Goal: Register for event/course

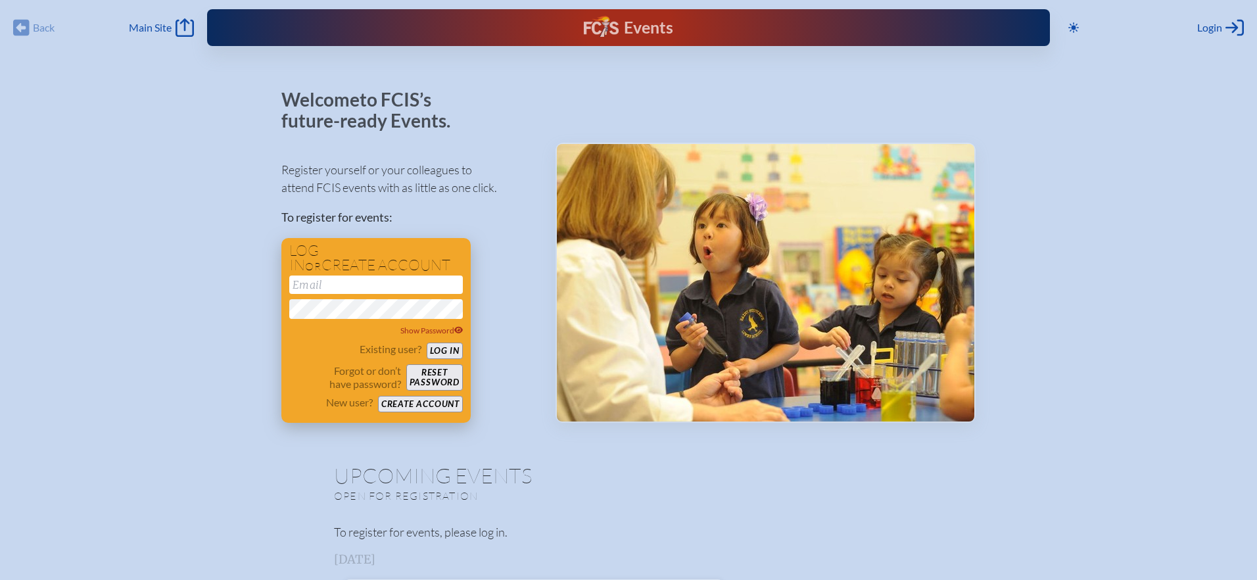
click at [362, 285] on input "email" at bounding box center [376, 285] width 174 height 18
click at [427, 290] on input "nabarrington@sseds.org" at bounding box center [376, 285] width 174 height 18
type input "nabarrington@sseds.org"
click at [447, 349] on button "Log in" at bounding box center [445, 351] width 36 height 16
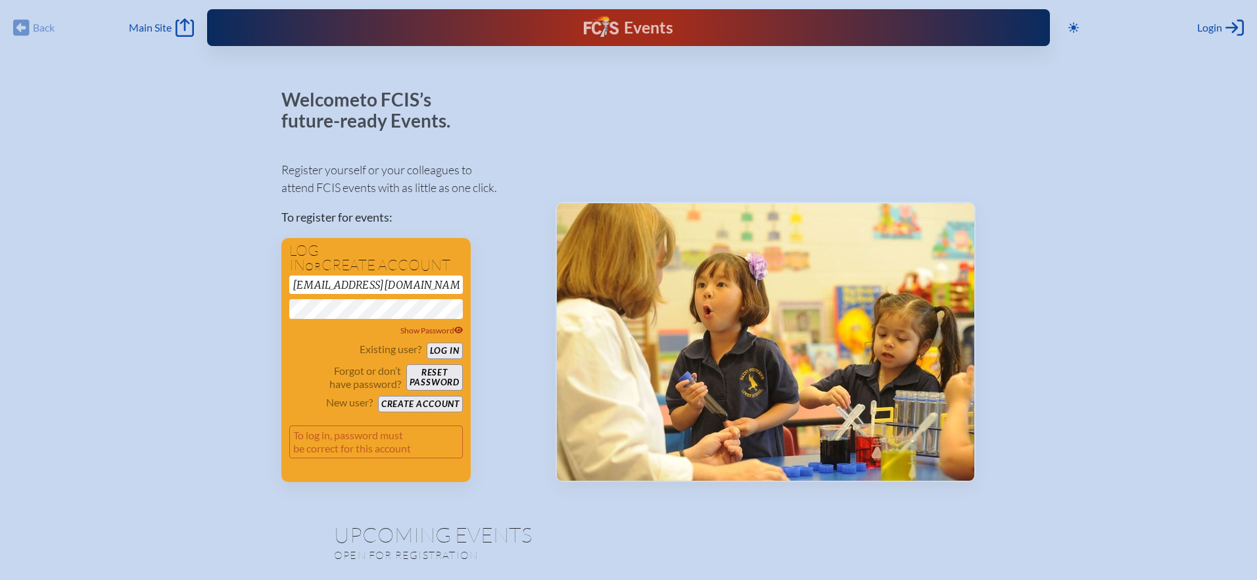
drag, startPoint x: 432, startPoint y: 281, endPoint x: 216, endPoint y: 280, distance: 215.7
click at [510, 222] on p "To register for events:" at bounding box center [407, 217] width 253 height 18
click at [443, 351] on button "Log in" at bounding box center [445, 351] width 36 height 16
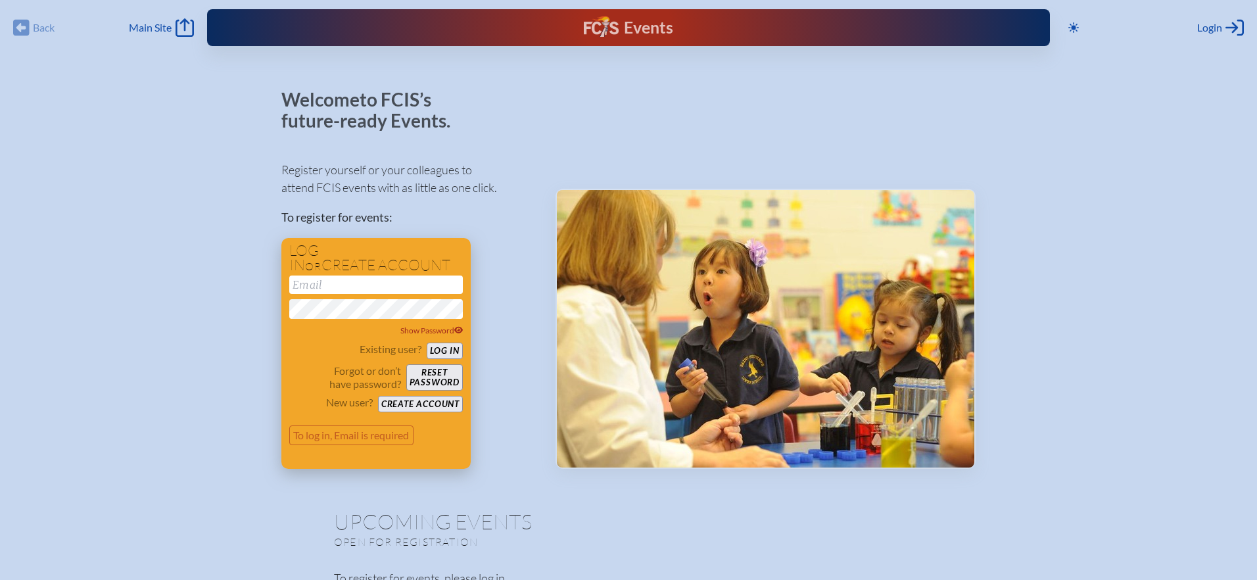
click at [443, 351] on button "Log in" at bounding box center [445, 351] width 36 height 16
click at [456, 350] on button "Log in" at bounding box center [445, 351] width 36 height 16
click at [454, 350] on button "Log in" at bounding box center [445, 351] width 36 height 16
click at [445, 350] on button "Log in" at bounding box center [445, 351] width 36 height 16
click at [351, 281] on input "email" at bounding box center [376, 285] width 174 height 18
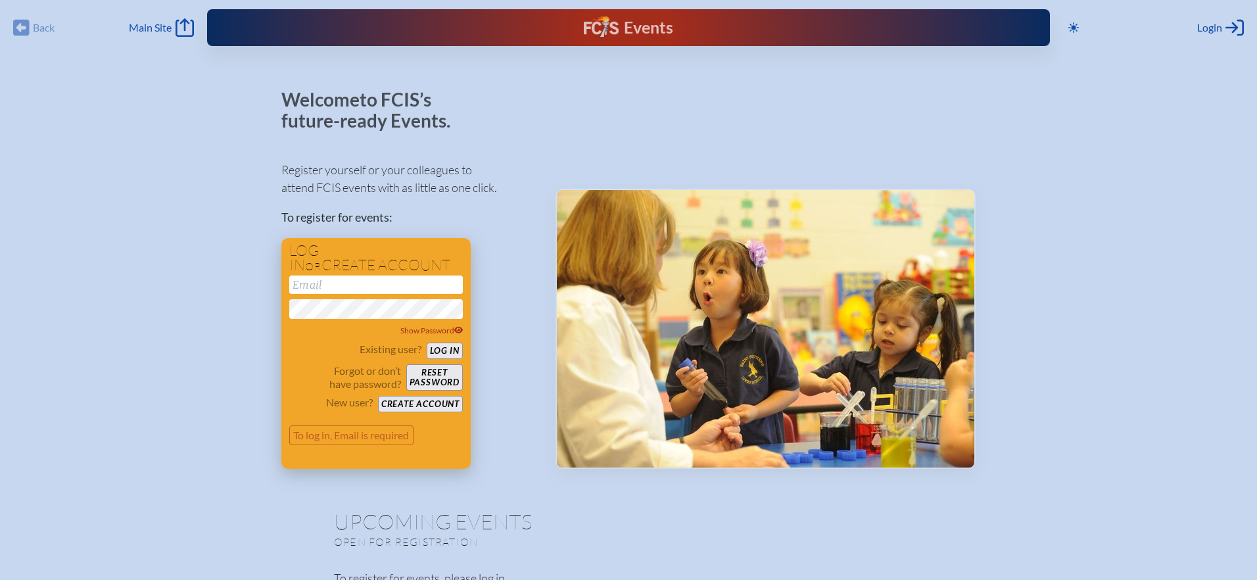
click at [330, 287] on input "email" at bounding box center [376, 285] width 174 height 18
type input "nabarrington@sseds.org"
click at [427, 343] on button "Log in" at bounding box center [445, 351] width 36 height 16
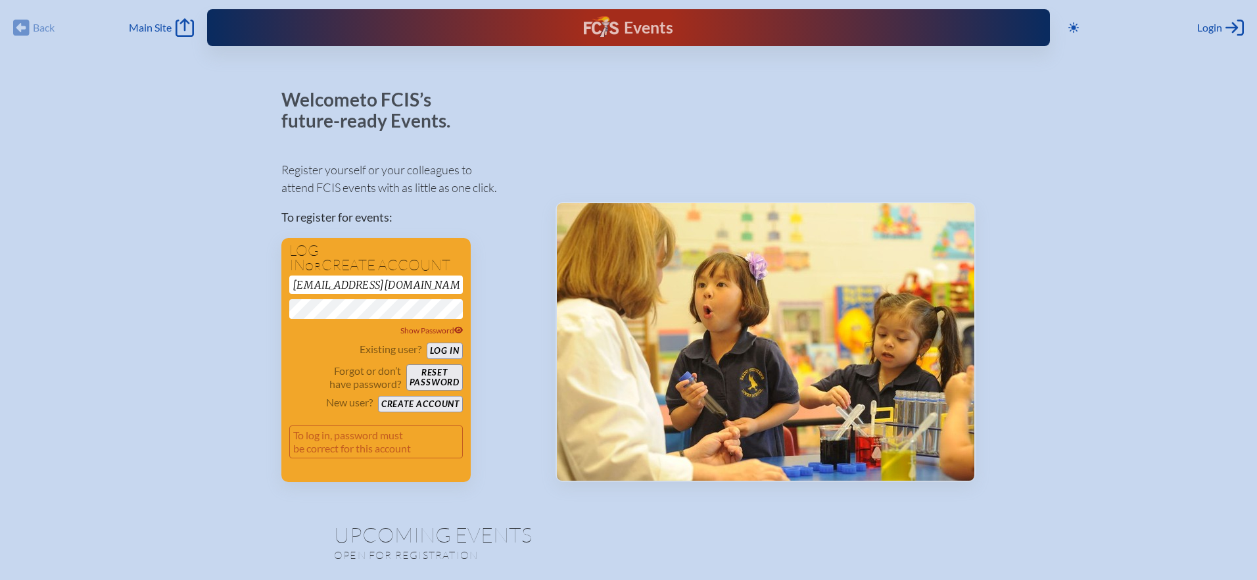
click at [1211, 25] on span "Login" at bounding box center [1210, 27] width 25 height 13
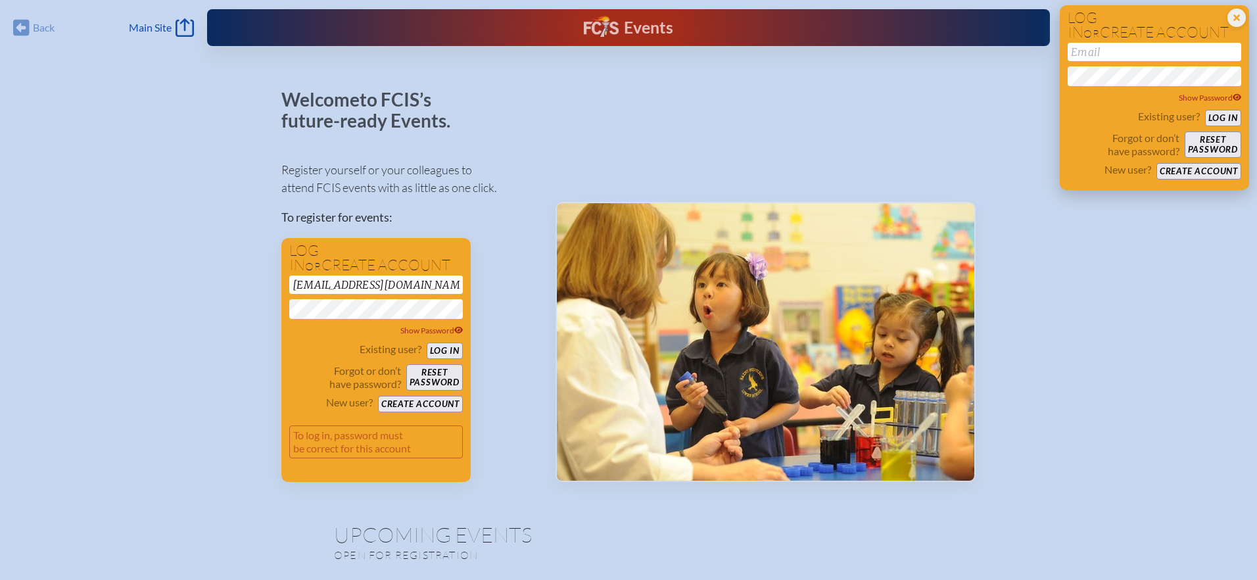
click at [1189, 49] on input "email" at bounding box center [1155, 52] width 174 height 18
click at [768, 146] on div at bounding box center [766, 285] width 420 height 393
click at [185, 27] on icon at bounding box center [185, 27] width 18 height 18
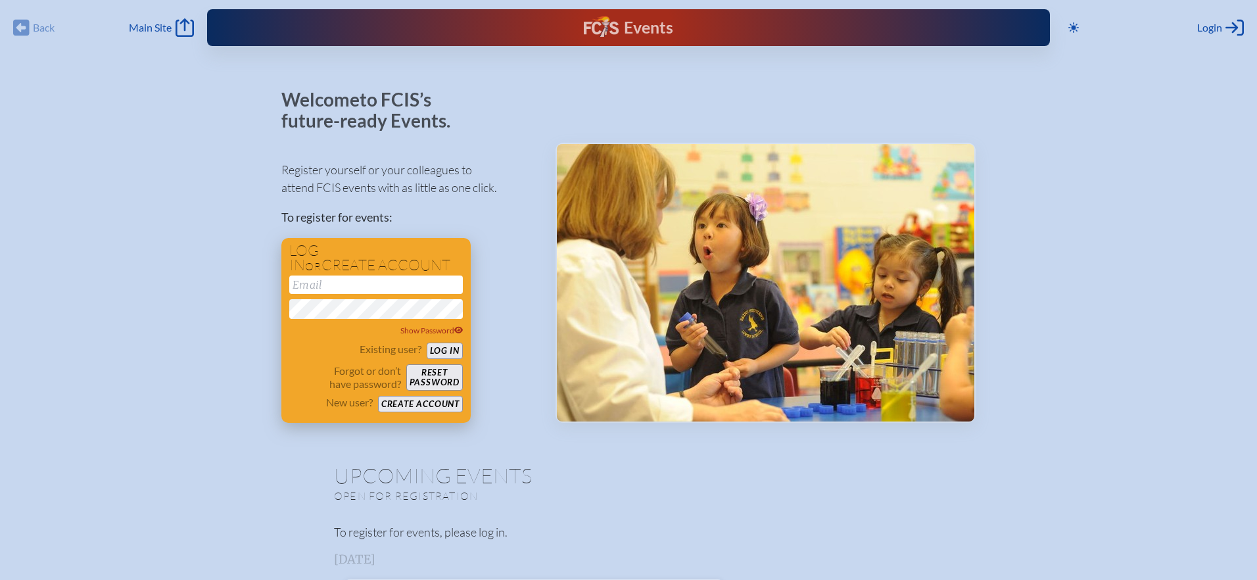
click at [391, 287] on input "email" at bounding box center [376, 285] width 174 height 18
type input "nbarrington@sseds.org"
click at [441, 351] on button "Log in" at bounding box center [445, 351] width 36 height 16
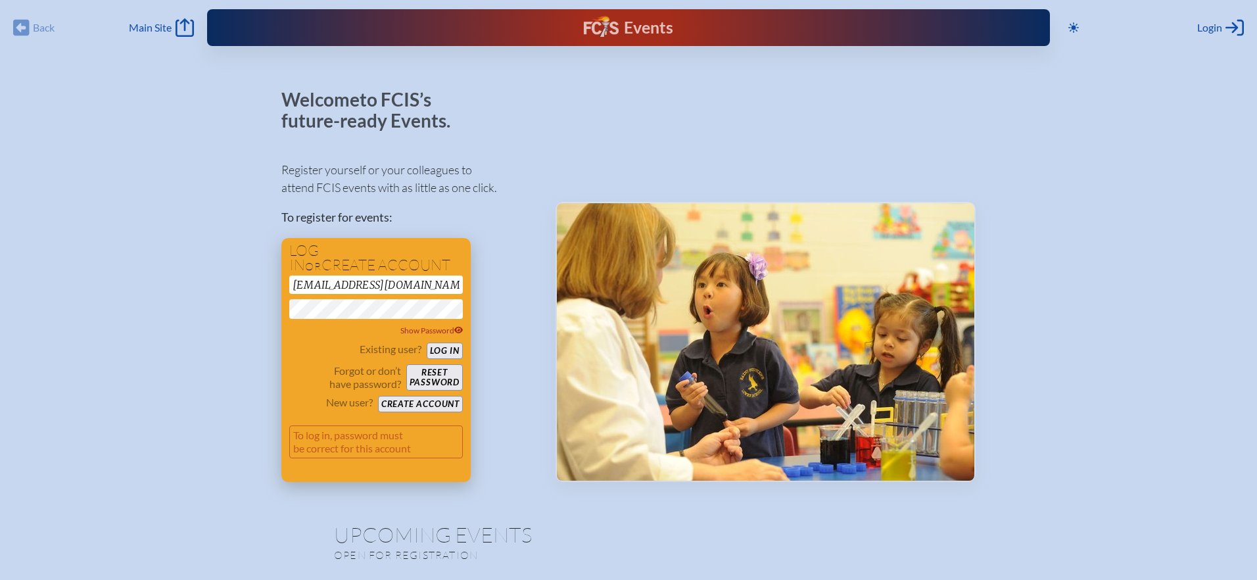
click at [441, 351] on button "Log in" at bounding box center [445, 351] width 36 height 16
click at [1221, 28] on span "Login" at bounding box center [1210, 27] width 25 height 13
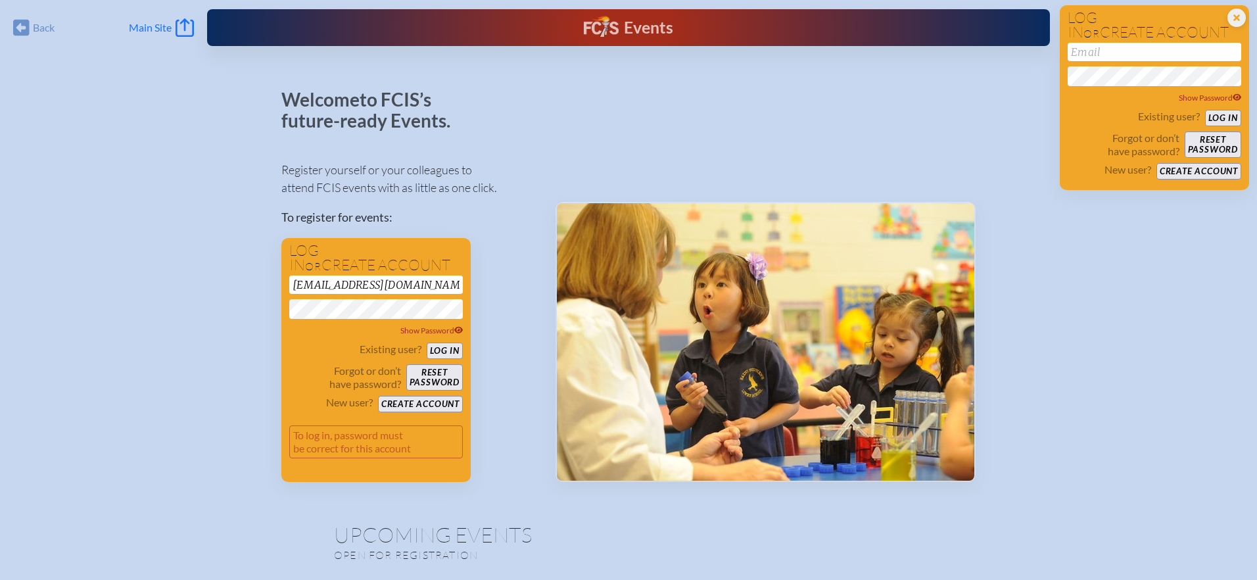
click at [178, 22] on icon "Main Site" at bounding box center [185, 27] width 18 height 18
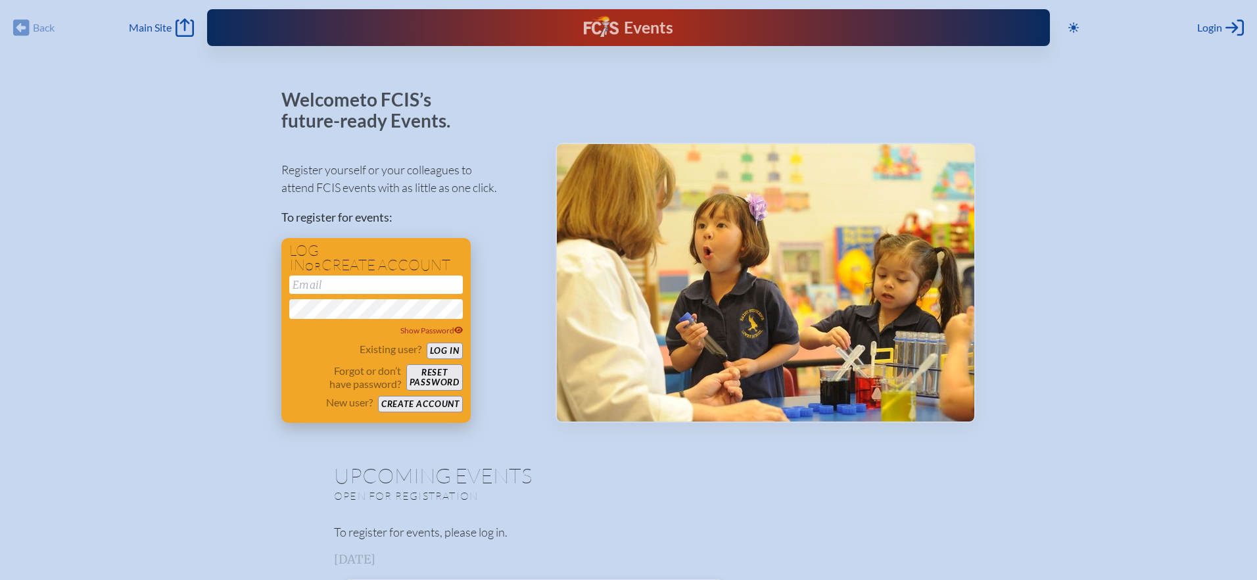
click at [382, 281] on input "email" at bounding box center [376, 285] width 174 height 18
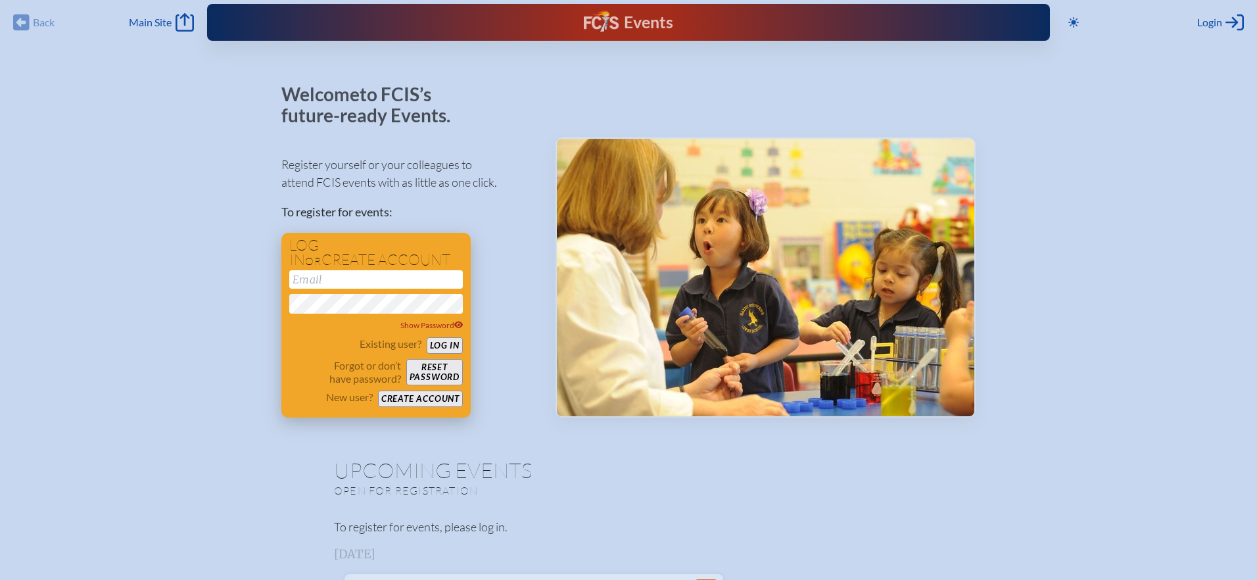
scroll to position [4, 0]
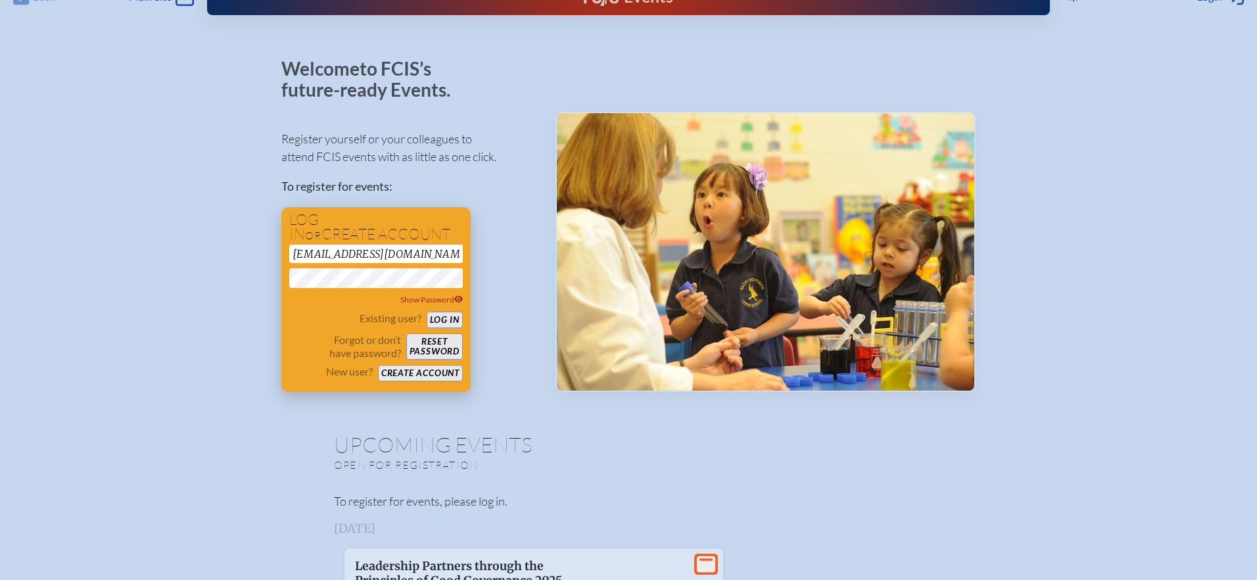
type input "[EMAIL_ADDRESS][DOMAIN_NAME]"
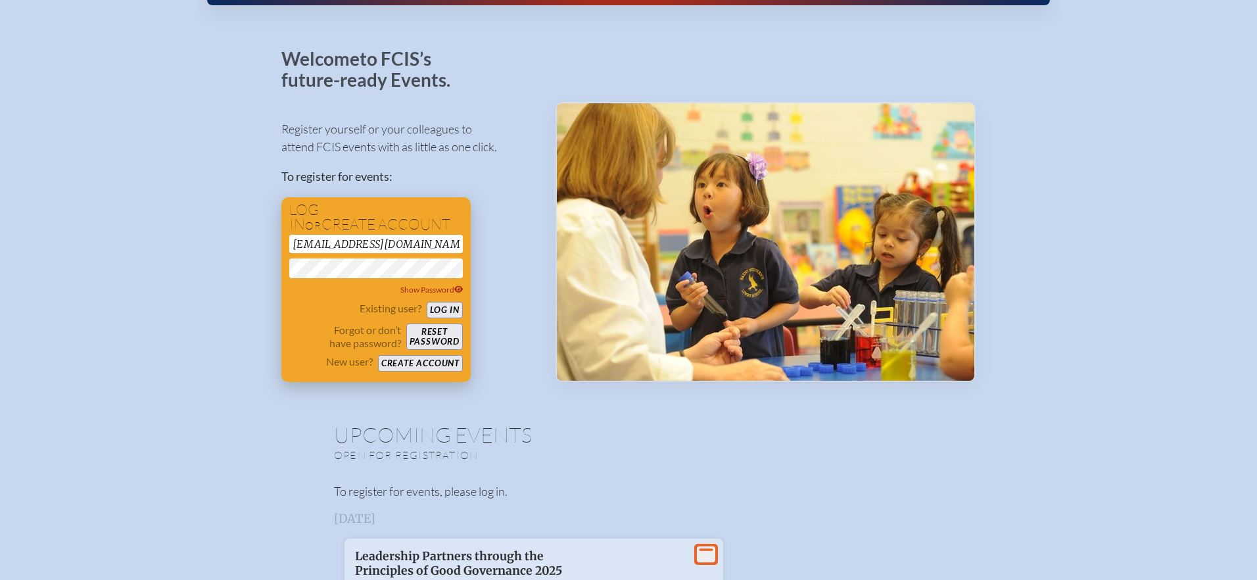
scroll to position [0, 311]
click at [544, 276] on div "Welcome to FCIS’s future-ready Events. Register yourself or your colleagues to …" at bounding box center [628, 215] width 695 height 333
click at [427, 302] on button "Log in" at bounding box center [445, 310] width 36 height 16
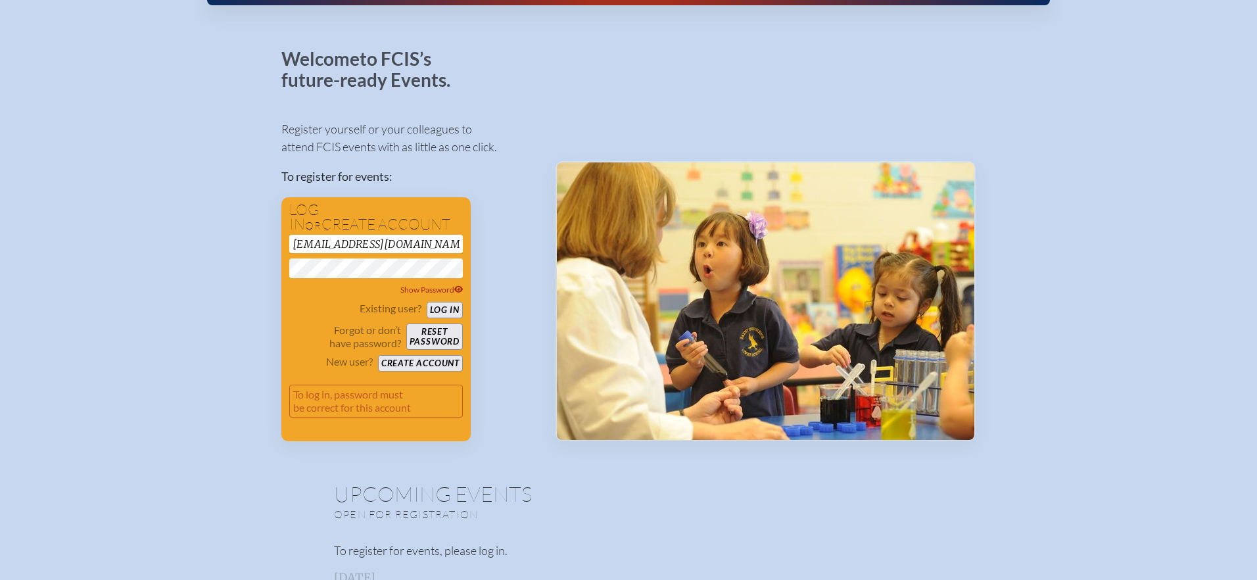
scroll to position [41, 0]
click at [415, 368] on button "Create account" at bounding box center [420, 362] width 85 height 16
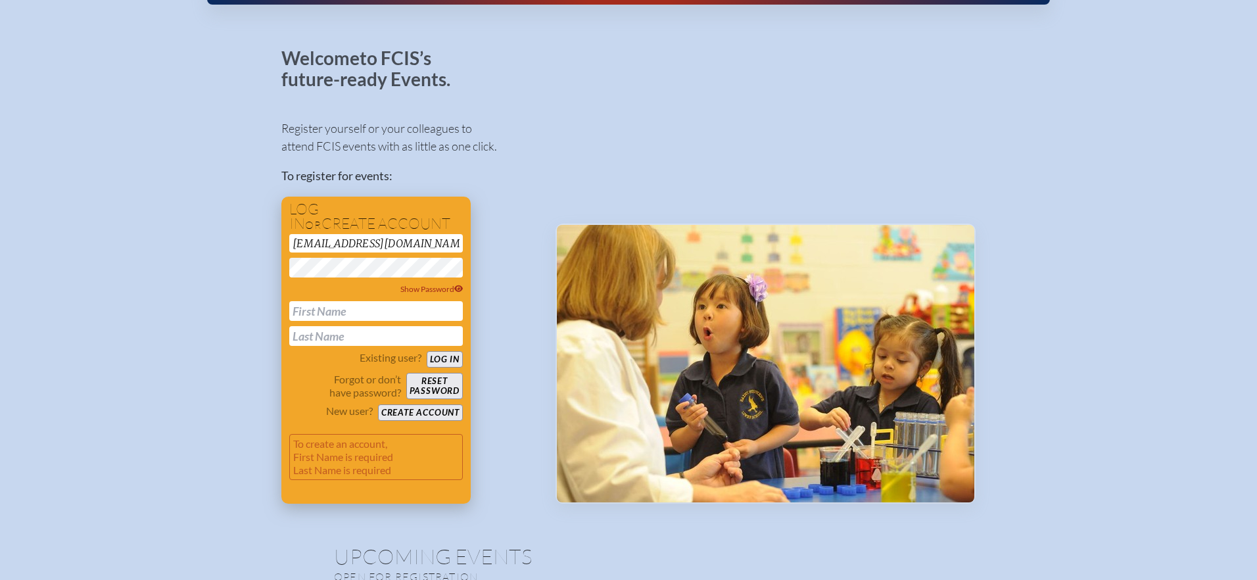
click at [418, 366] on div "Existing user? Log in" at bounding box center [376, 359] width 174 height 16
click at [283, 264] on div "Log in or create account [EMAIL_ADDRESS][DOMAIN_NAME] Show Password Existing us…" at bounding box center [375, 350] width 189 height 307
drag, startPoint x: 108, startPoint y: 297, endPoint x: 136, endPoint y: 295, distance: 28.3
click at [348, 314] on input "text" at bounding box center [376, 311] width 174 height 20
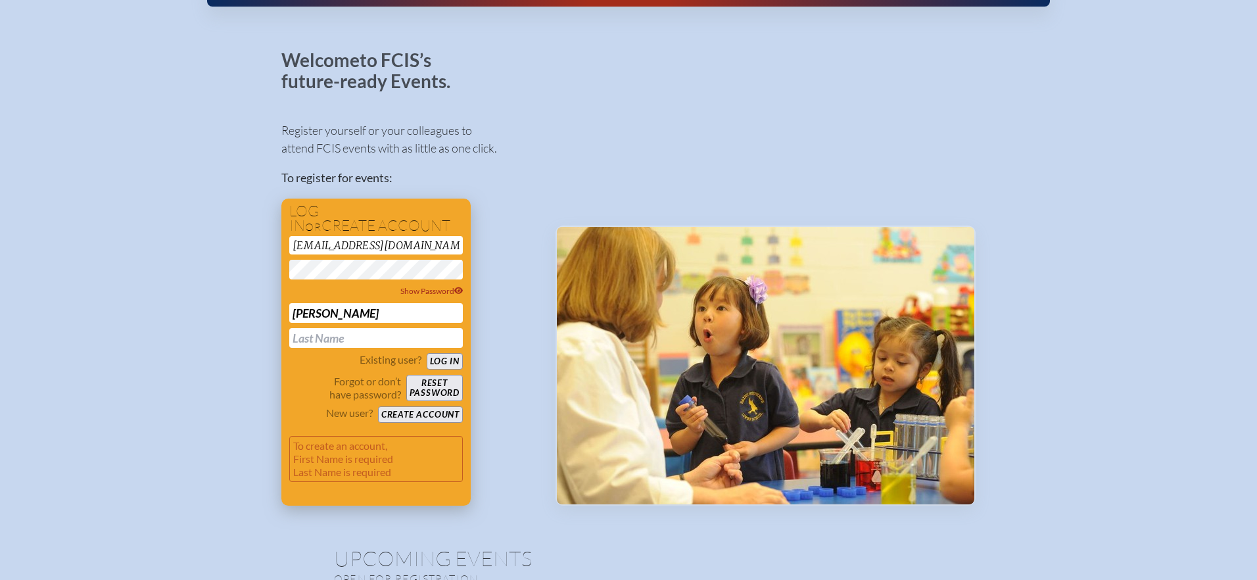
type input "[PERSON_NAME]"
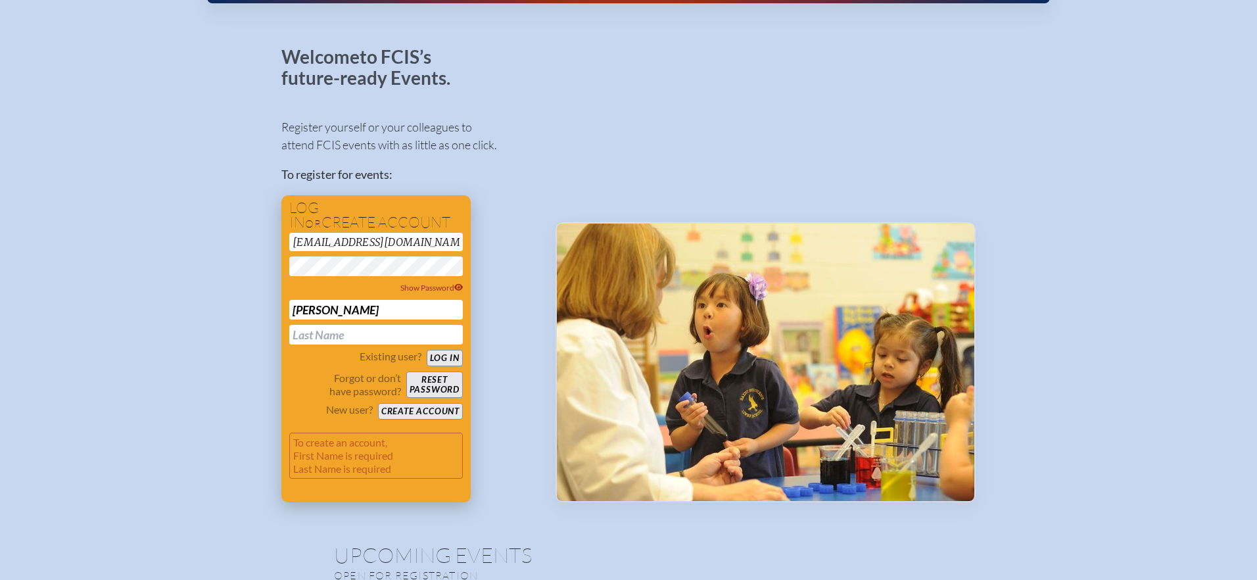
click at [337, 334] on input "text" at bounding box center [376, 335] width 174 height 20
type input "Barrington"
click at [412, 407] on button "Create account" at bounding box center [420, 411] width 85 height 16
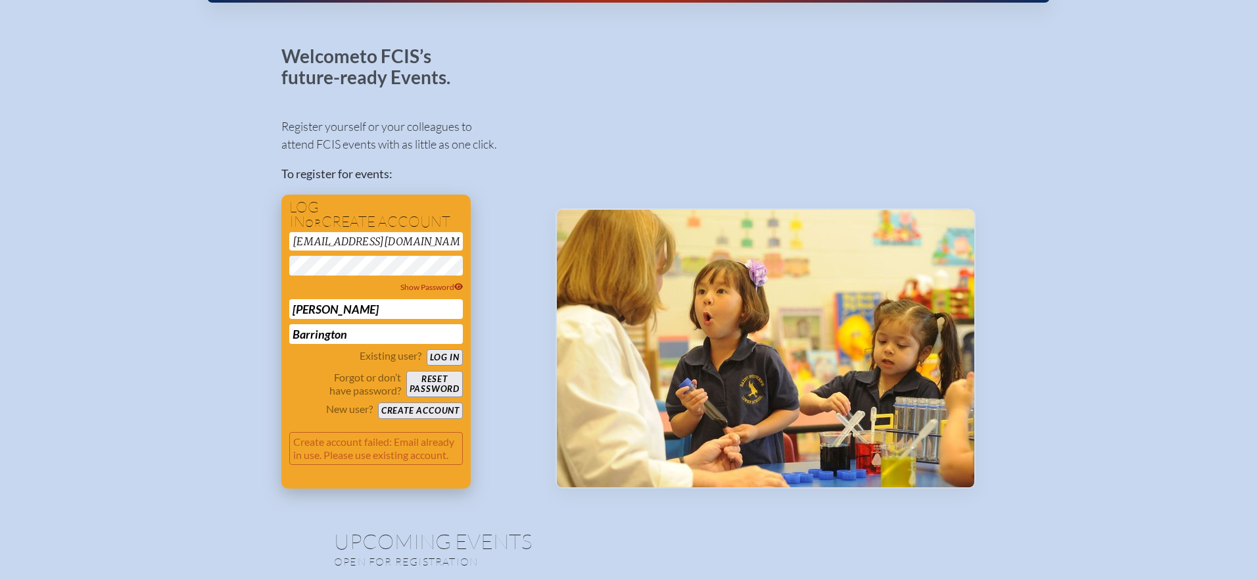
click at [437, 411] on button "Create account" at bounding box center [420, 411] width 85 height 16
click at [436, 379] on button "Reset password" at bounding box center [434, 384] width 57 height 26
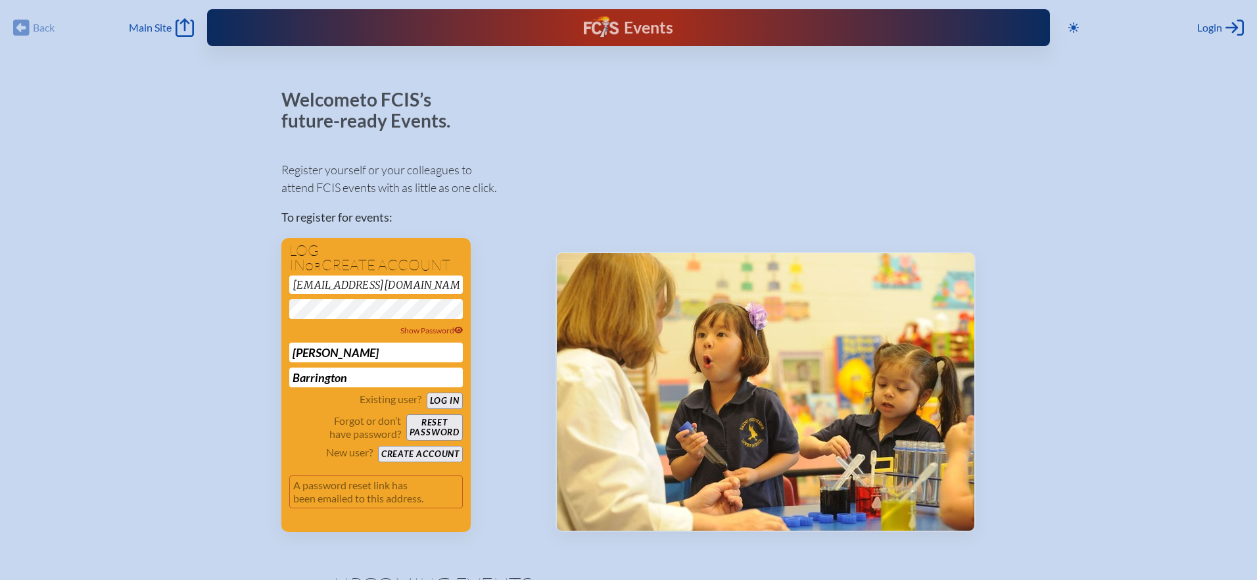
click at [23, 24] on div "Back Back Main Site Main Site" at bounding box center [103, 27] width 181 height 18
click at [37, 22] on div "Back Back Main Site Main Site" at bounding box center [103, 27] width 181 height 18
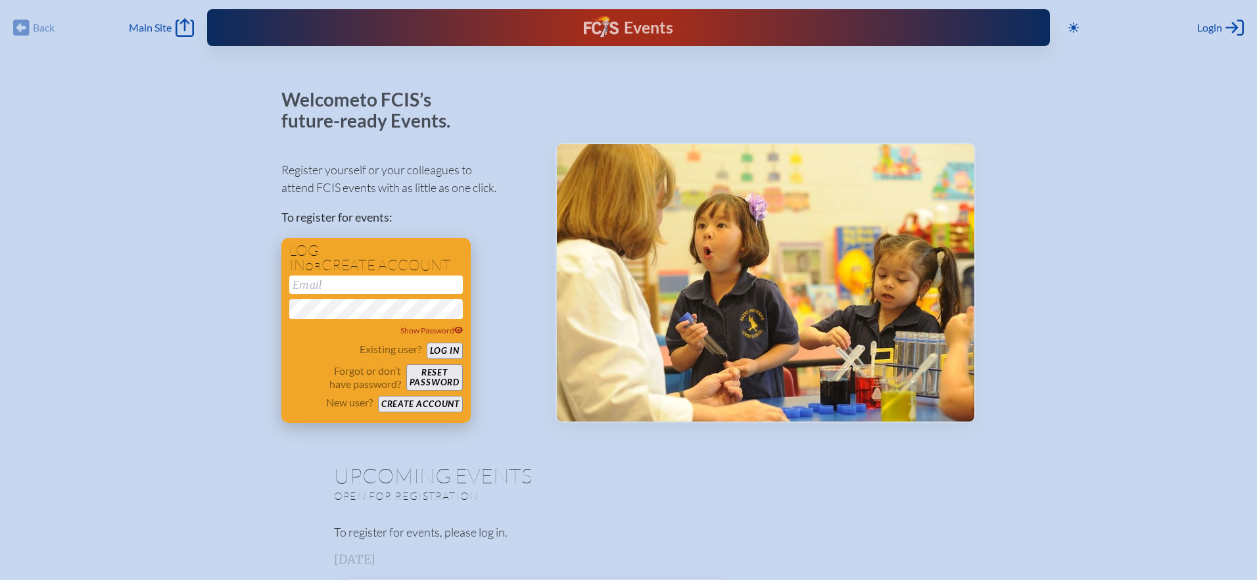
click at [437, 348] on button "Log in" at bounding box center [445, 351] width 36 height 16
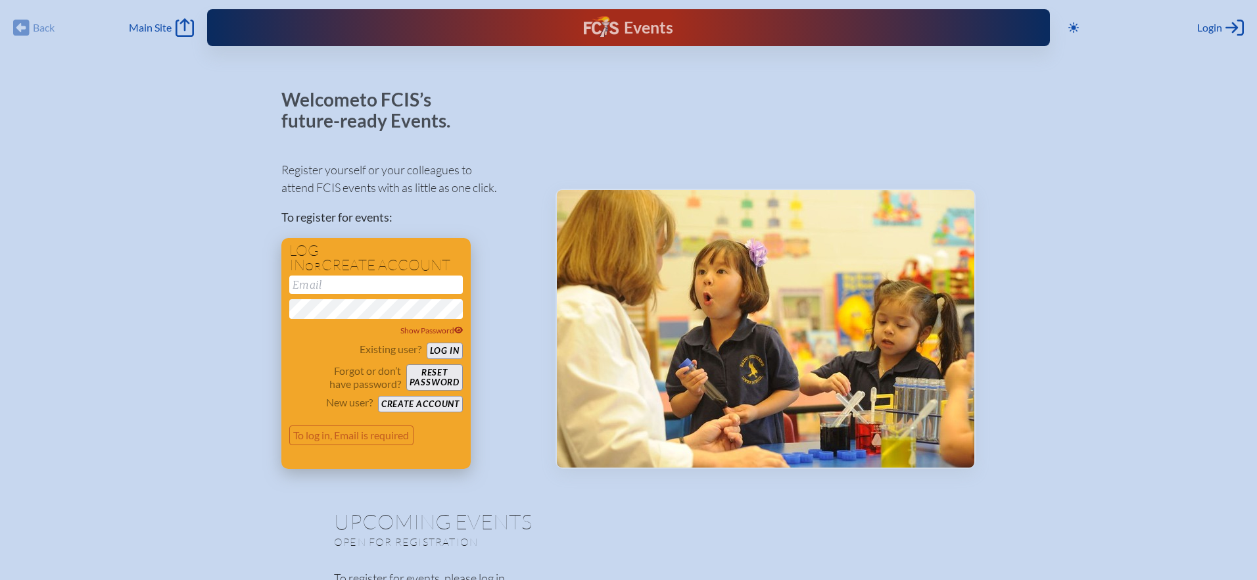
click at [445, 349] on button "Log in" at bounding box center [445, 351] width 36 height 16
drag, startPoint x: 445, startPoint y: 349, endPoint x: 426, endPoint y: 337, distance: 22.4
click at [442, 345] on button "Log in" at bounding box center [445, 351] width 36 height 16
click at [364, 283] on input "email" at bounding box center [376, 285] width 174 height 18
type input "[EMAIL_ADDRESS][DOMAIN_NAME]"
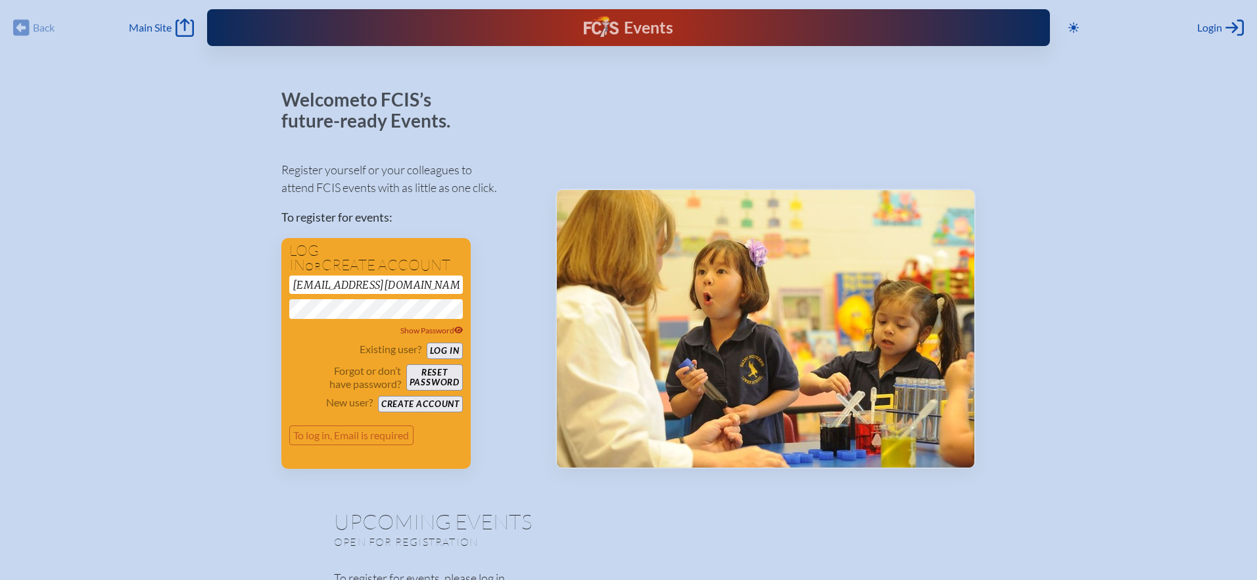
click at [496, 433] on div "Register yourself or your colleagues to attend FCIS events with as little as on…" at bounding box center [407, 309] width 253 height 320
click at [446, 352] on button "Log in" at bounding box center [445, 351] width 36 height 16
click at [439, 346] on button "Log in" at bounding box center [445, 351] width 36 height 16
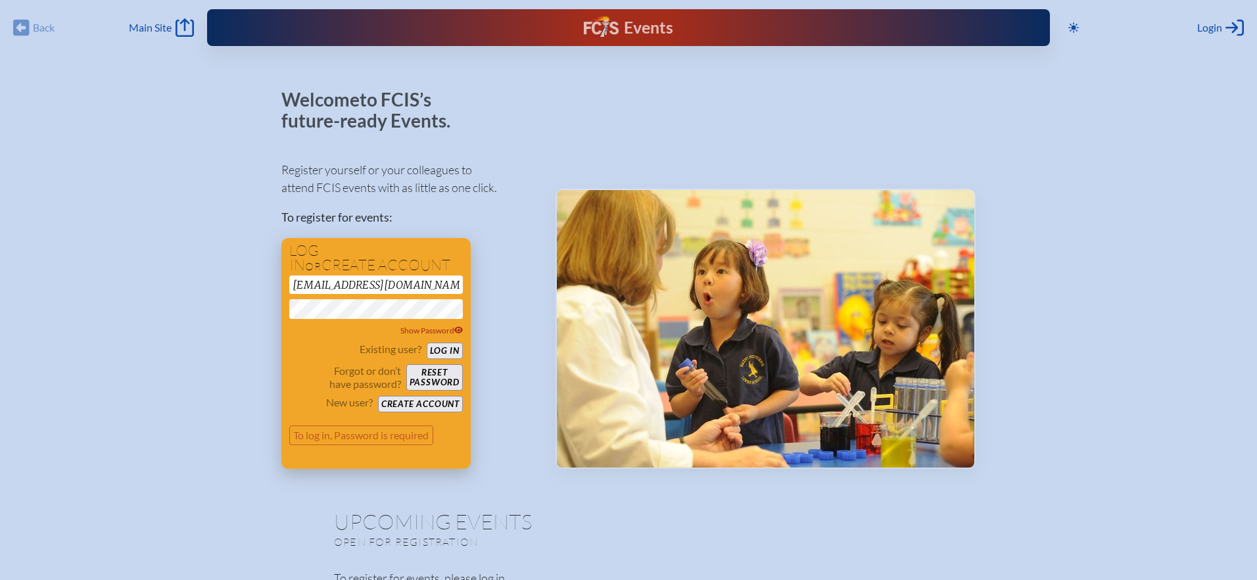
click at [441, 347] on button "Log in" at bounding box center [445, 351] width 36 height 16
